Goal: Task Accomplishment & Management: Manage account settings

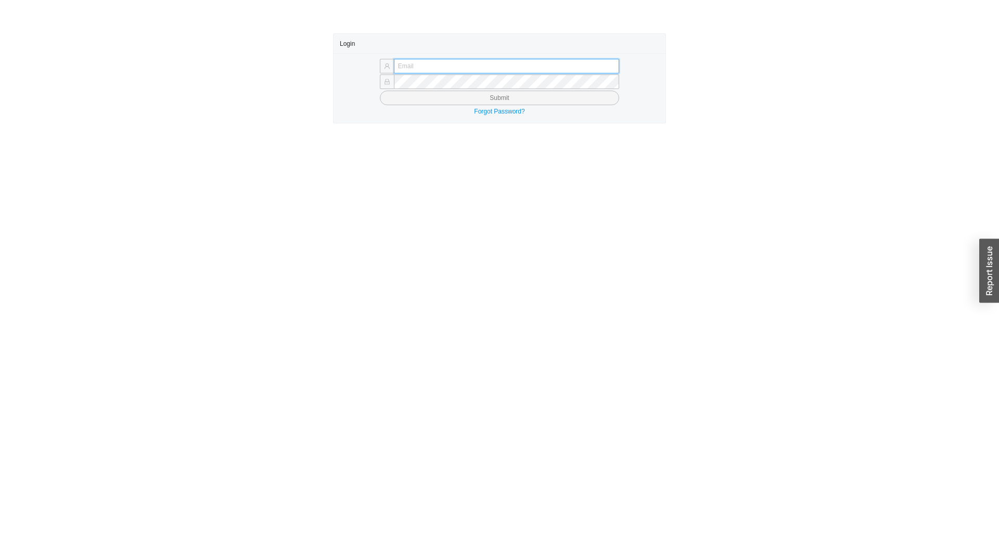
type input "[EMAIL_ADDRESS][DOMAIN_NAME]"
click at [558, 97] on button "Submit" at bounding box center [499, 98] width 239 height 15
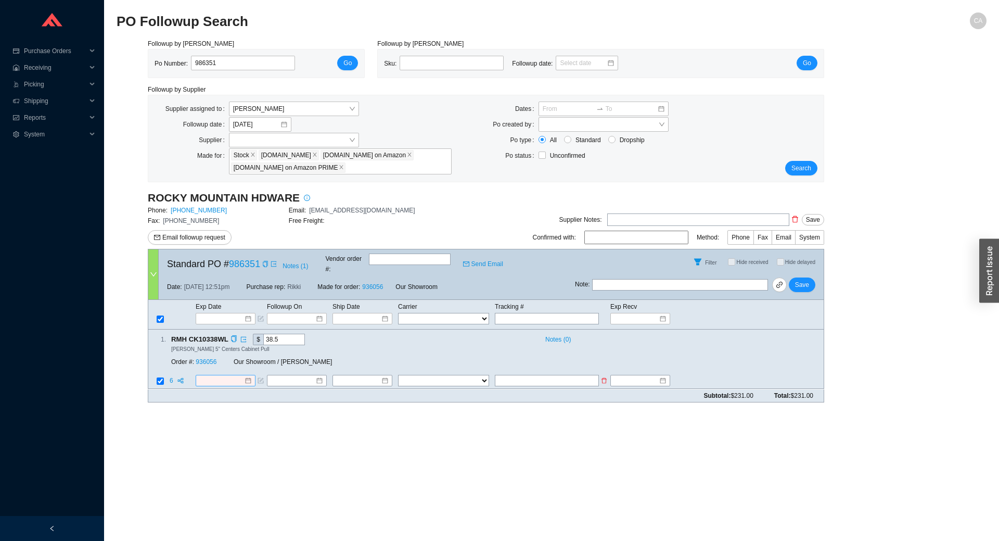
click at [230, 376] on input at bounding box center [221, 381] width 45 height 10
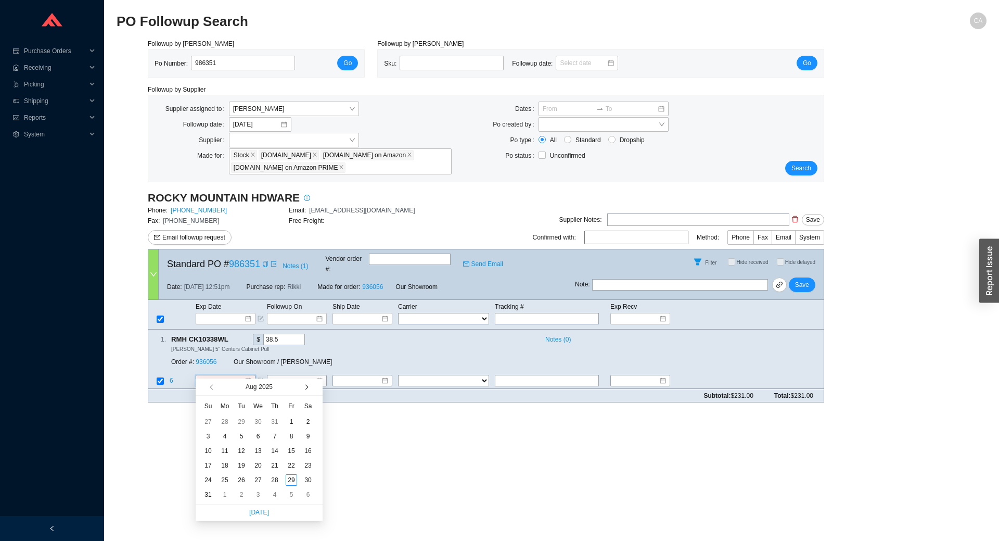
click at [307, 384] on button "button" at bounding box center [306, 386] width 10 height 17
type input "11/4/2025"
click at [245, 436] on div "4" at bounding box center [241, 435] width 11 height 11
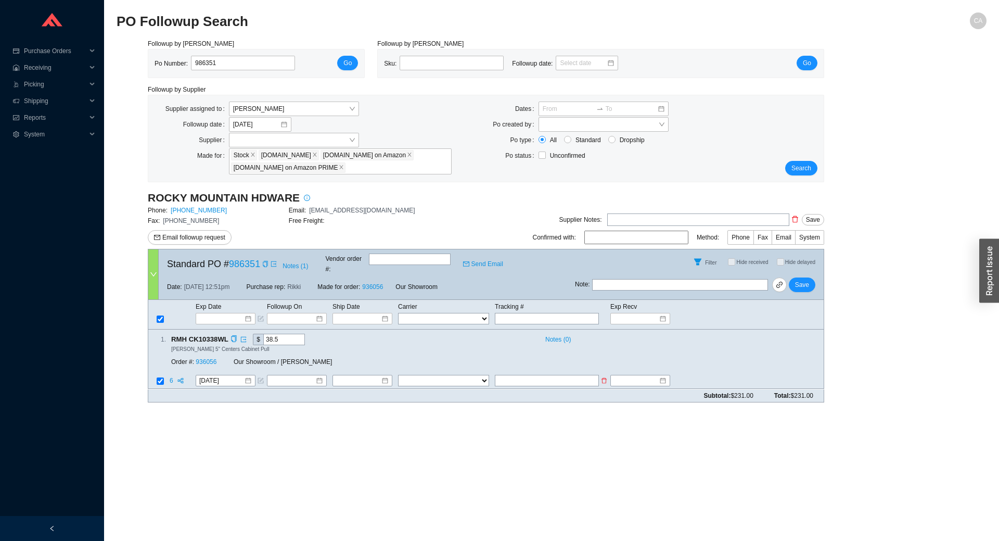
click at [168, 375] on td at bounding box center [158, 382] width 21 height 14
click at [169, 375] on td "6" at bounding box center [182, 382] width 26 height 14
click at [170, 377] on span "6" at bounding box center [172, 380] width 5 height 7
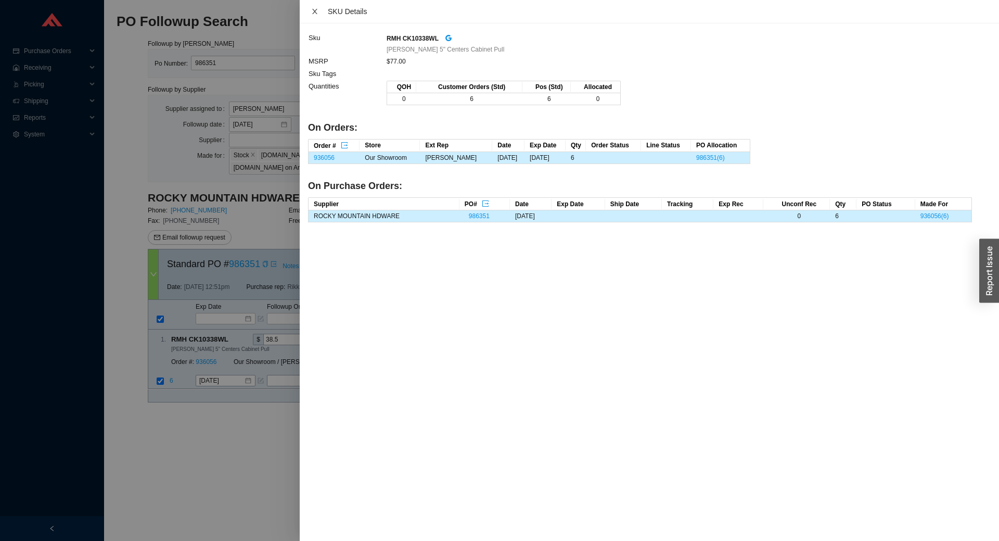
click at [317, 17] on div "SKU Details" at bounding box center [649, 11] width 683 height 11
click at [317, 11] on icon "close" at bounding box center [314, 11] width 7 height 7
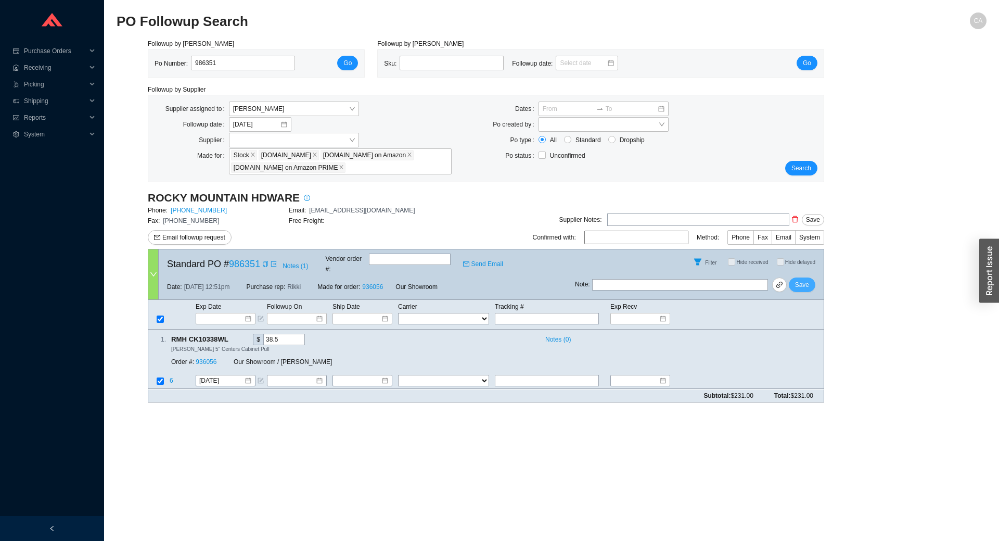
click at [807, 279] on span "Save" at bounding box center [802, 284] width 14 height 10
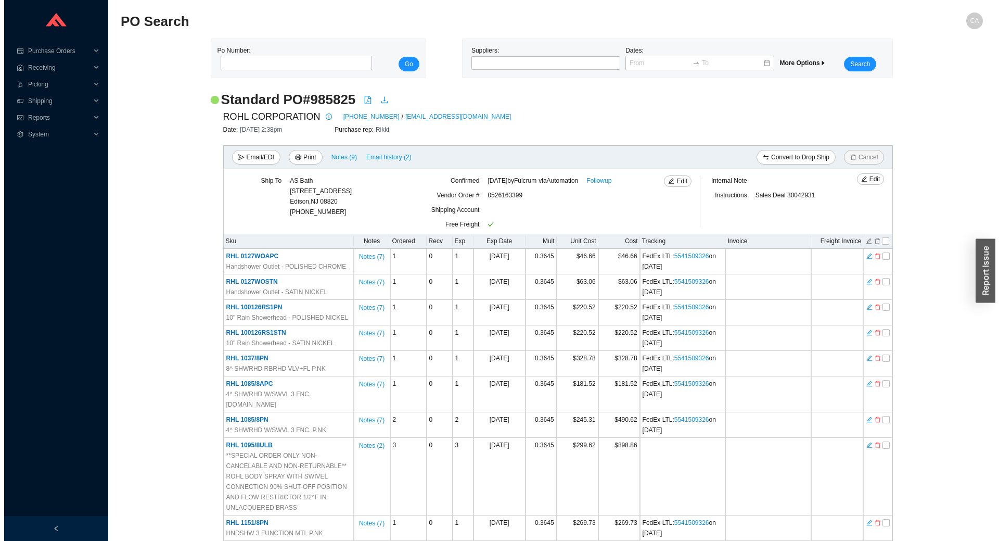
scroll to position [1306, 0]
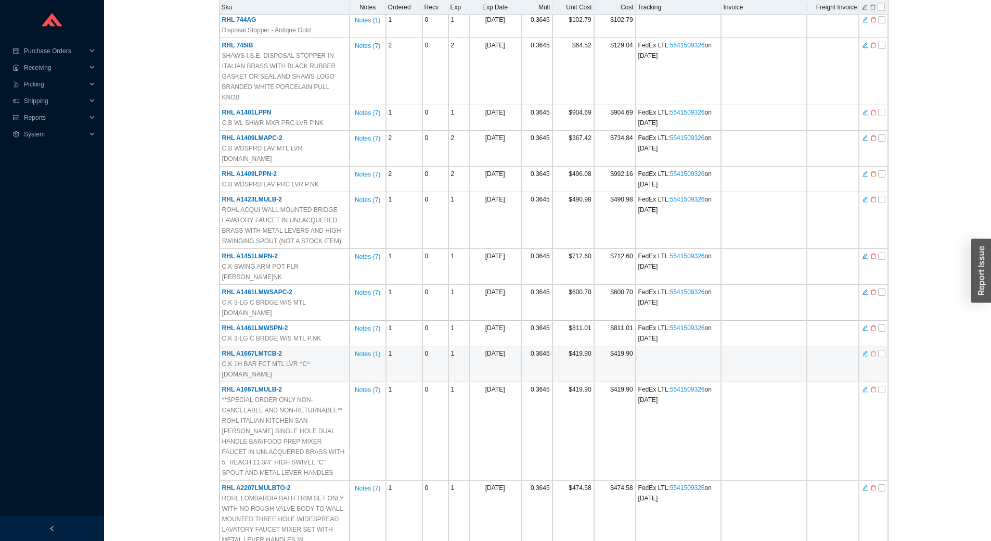
click at [872, 350] on icon "delete" at bounding box center [873, 353] width 6 height 7
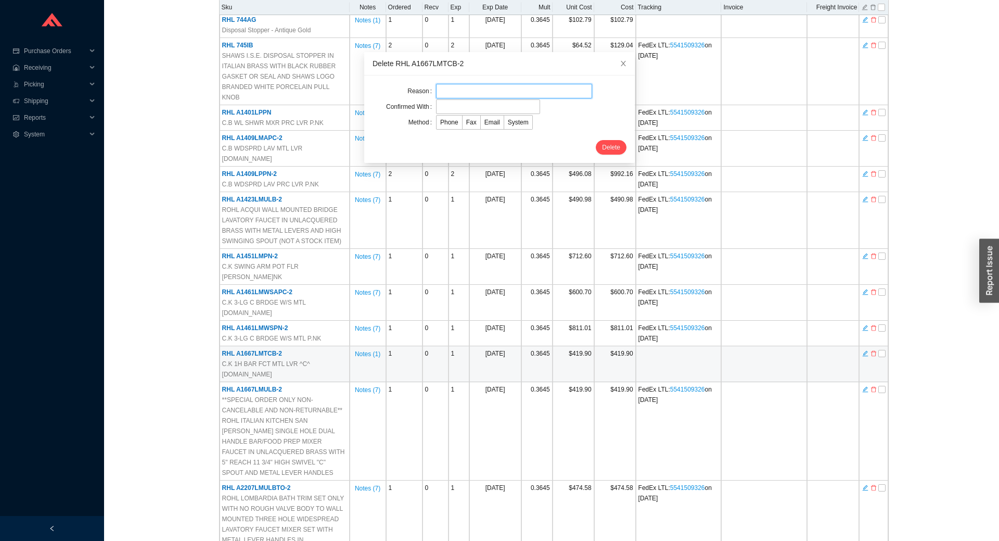
click at [473, 85] on input "text" at bounding box center [514, 91] width 156 height 15
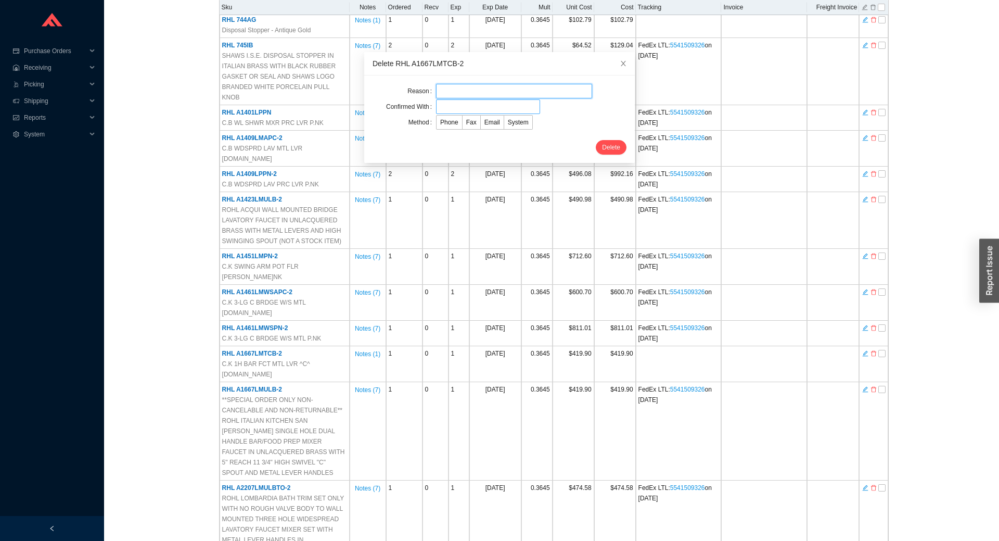
type input "Cancellation"
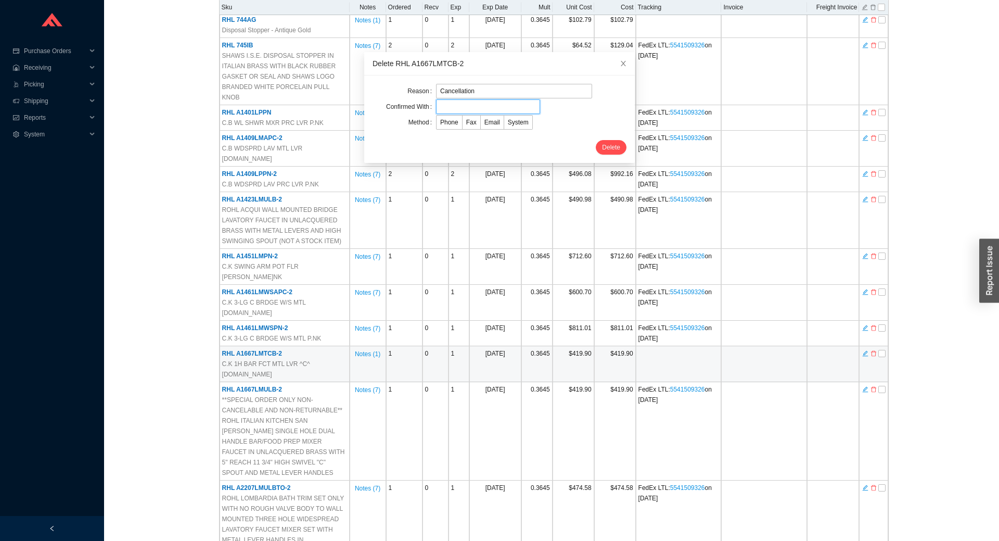
click at [452, 107] on input "text" at bounding box center [488, 106] width 104 height 15
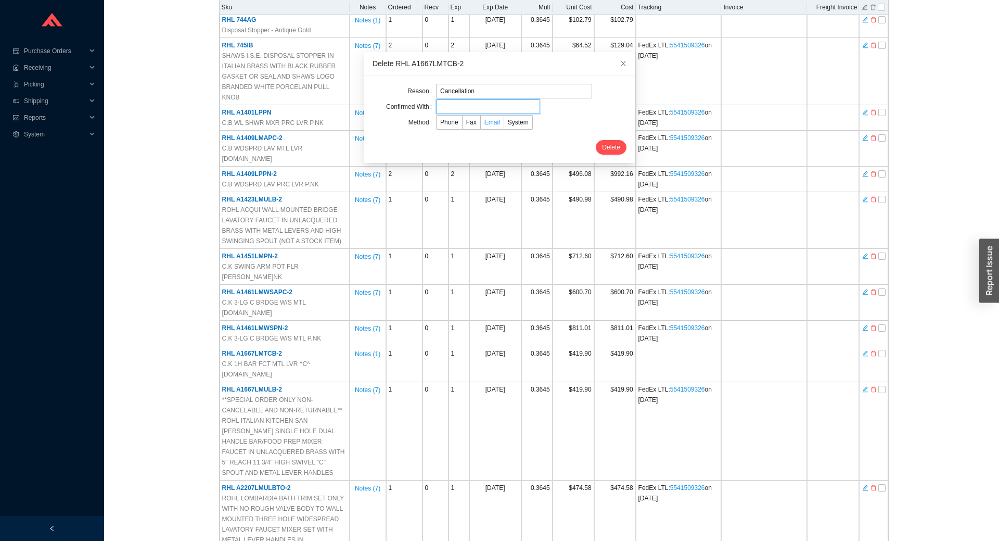
type input "Confirmation"
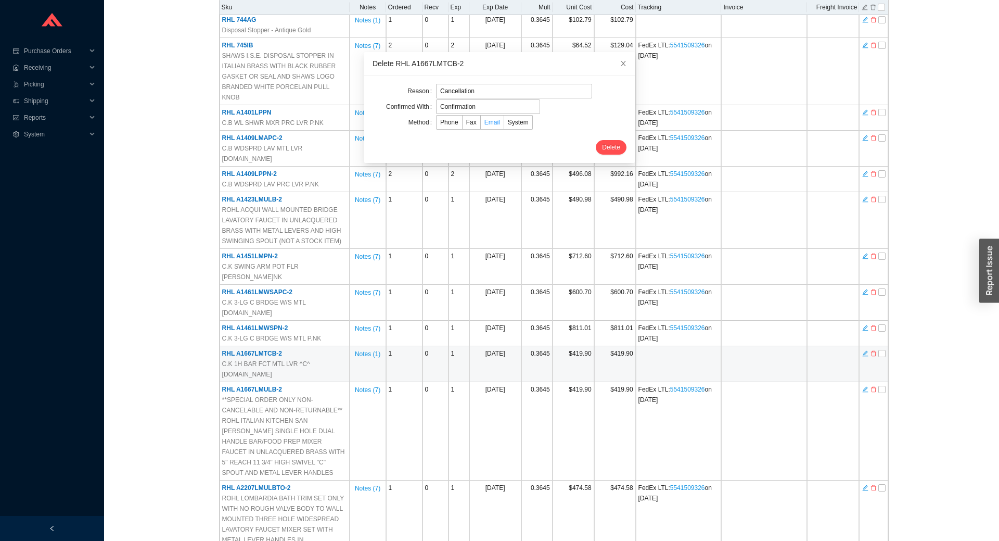
click at [492, 122] on label "Email" at bounding box center [492, 122] width 23 height 15
click at [481, 124] on input "Email" at bounding box center [481, 124] width 0 height 0
click at [602, 146] on span "Delete" at bounding box center [611, 147] width 18 height 10
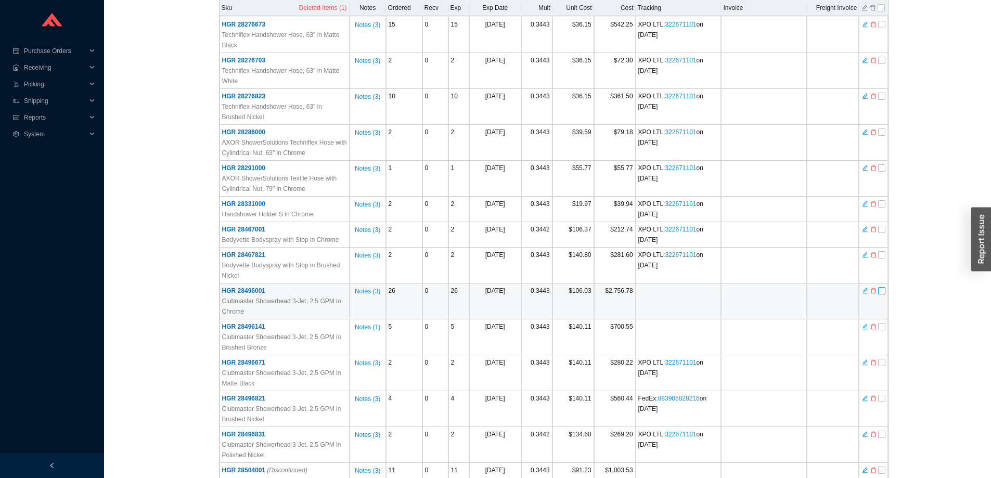
click at [882, 287] on input "checkbox" at bounding box center [881, 290] width 7 height 7
checkbox input "true"
